Goal: Transaction & Acquisition: Purchase product/service

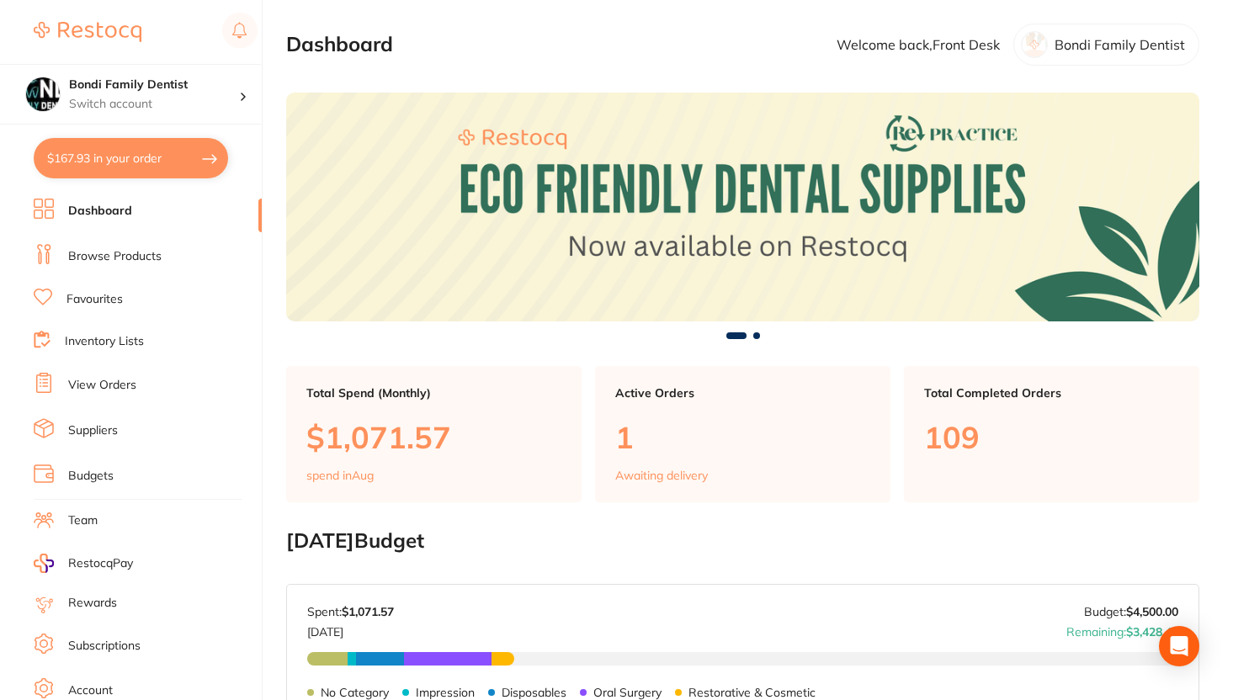
click at [147, 173] on button "$167.93 in your order" at bounding box center [131, 158] width 194 height 40
checkbox input "true"
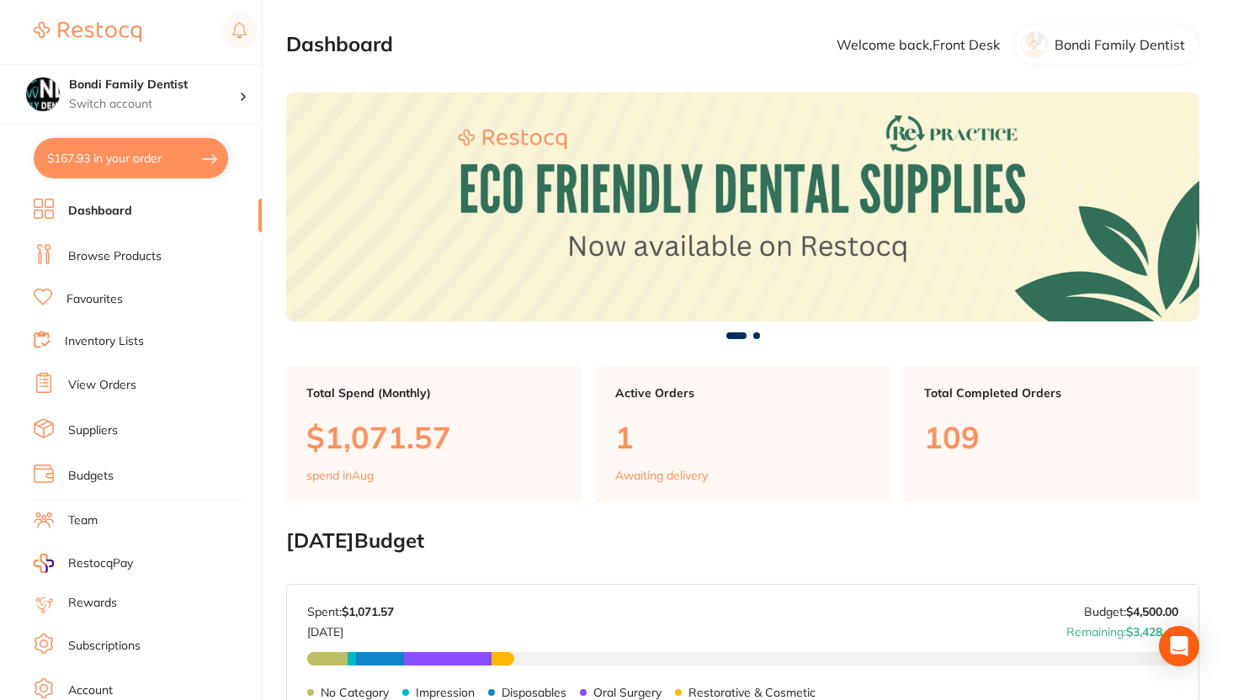
checkbox input "true"
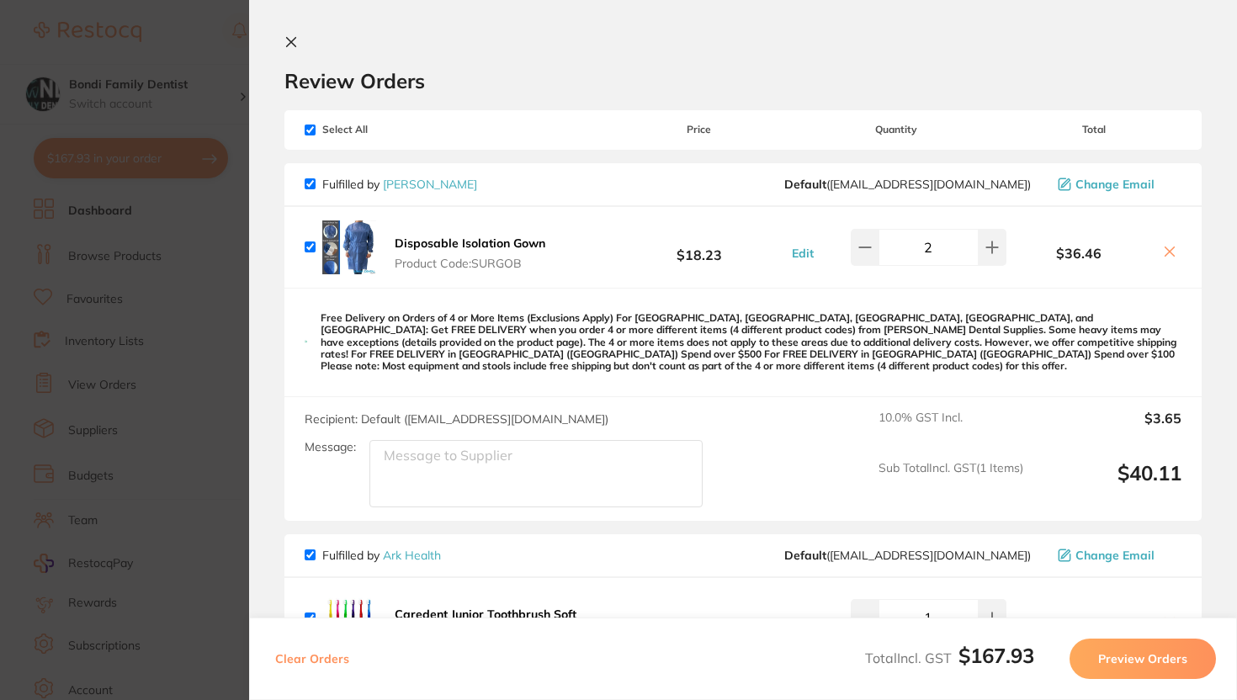
click at [296, 55] on div "Review Orders" at bounding box center [742, 64] width 917 height 58
click at [291, 50] on button at bounding box center [294, 43] width 20 height 16
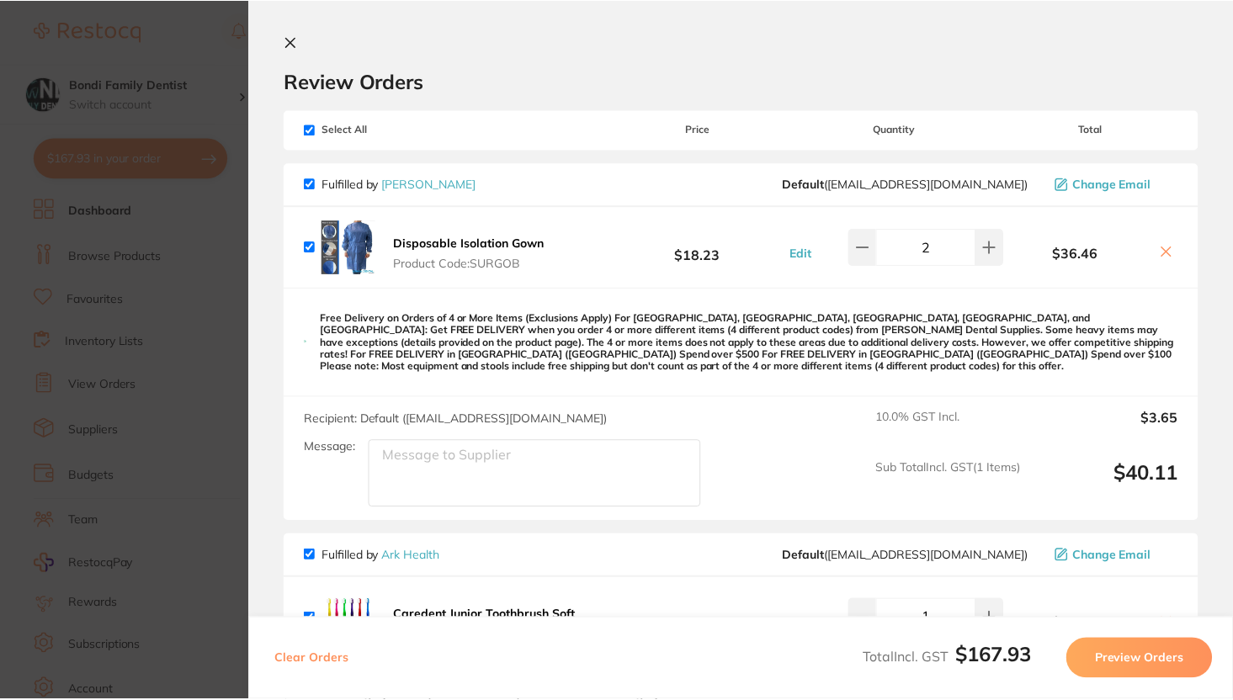
scroll to position [244, 0]
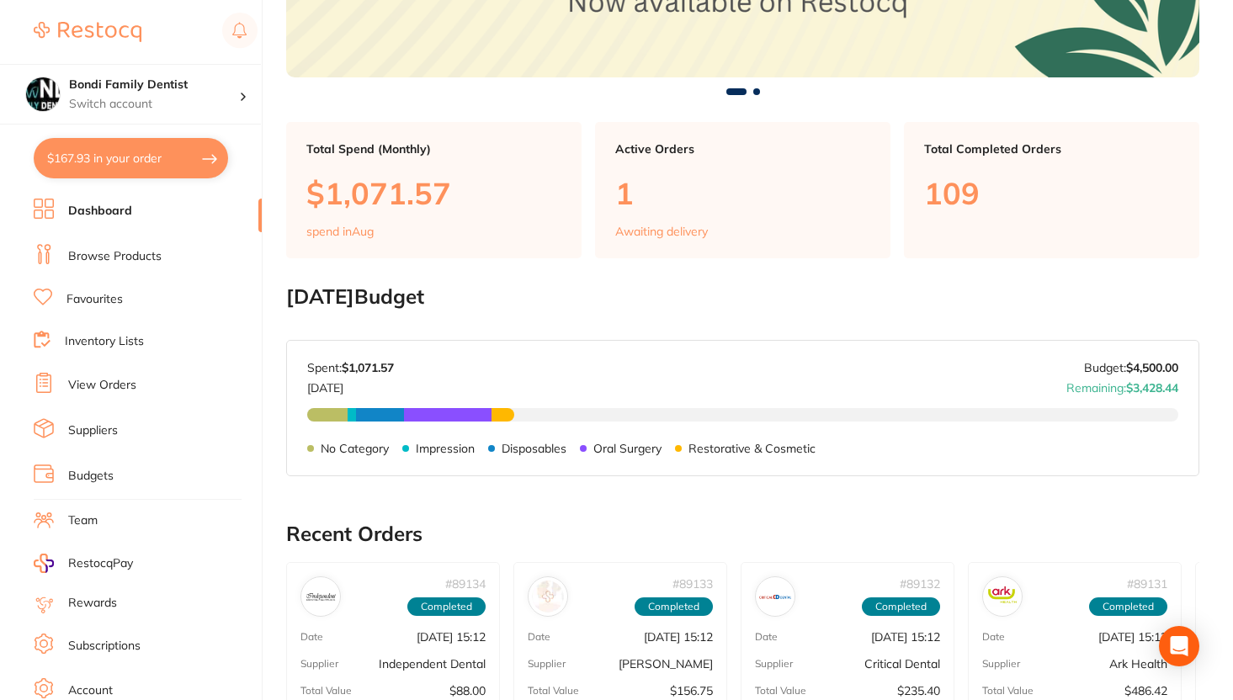
click at [122, 380] on link "View Orders" at bounding box center [102, 385] width 68 height 17
